Goal: Check status: Check status

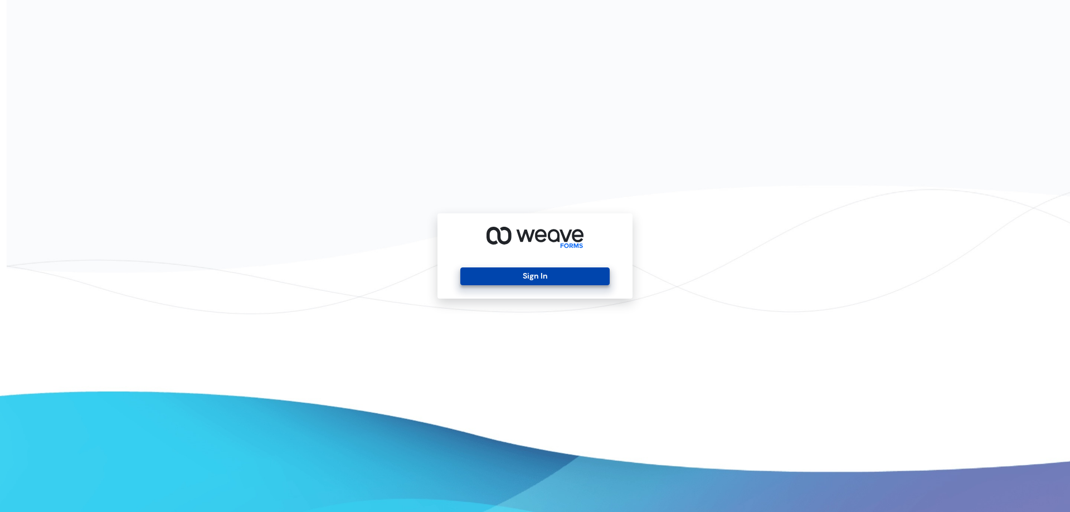
click at [504, 273] on button "Sign In" at bounding box center [534, 276] width 149 height 18
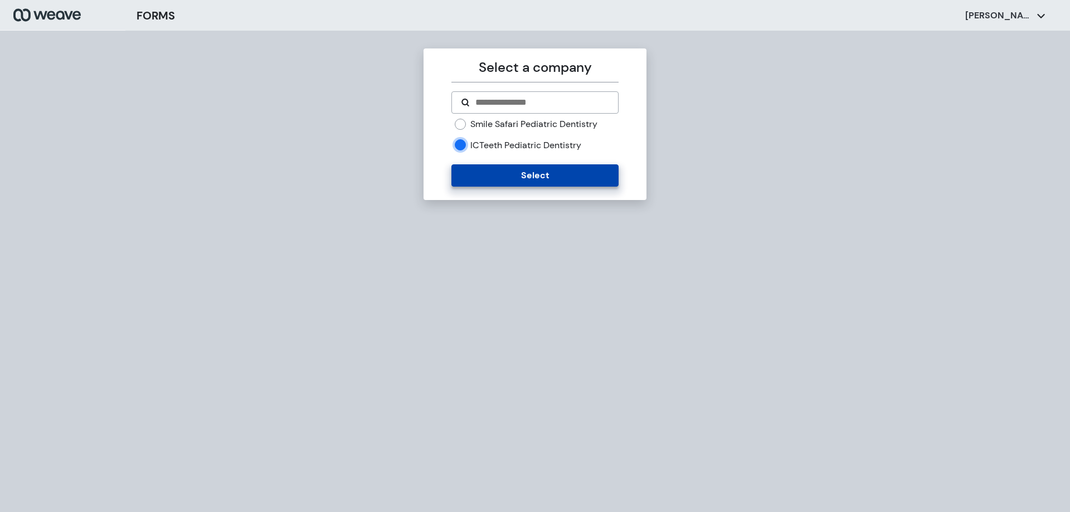
click at [474, 184] on button "Select" at bounding box center [534, 175] width 167 height 22
